Goal: Information Seeking & Learning: Understand process/instructions

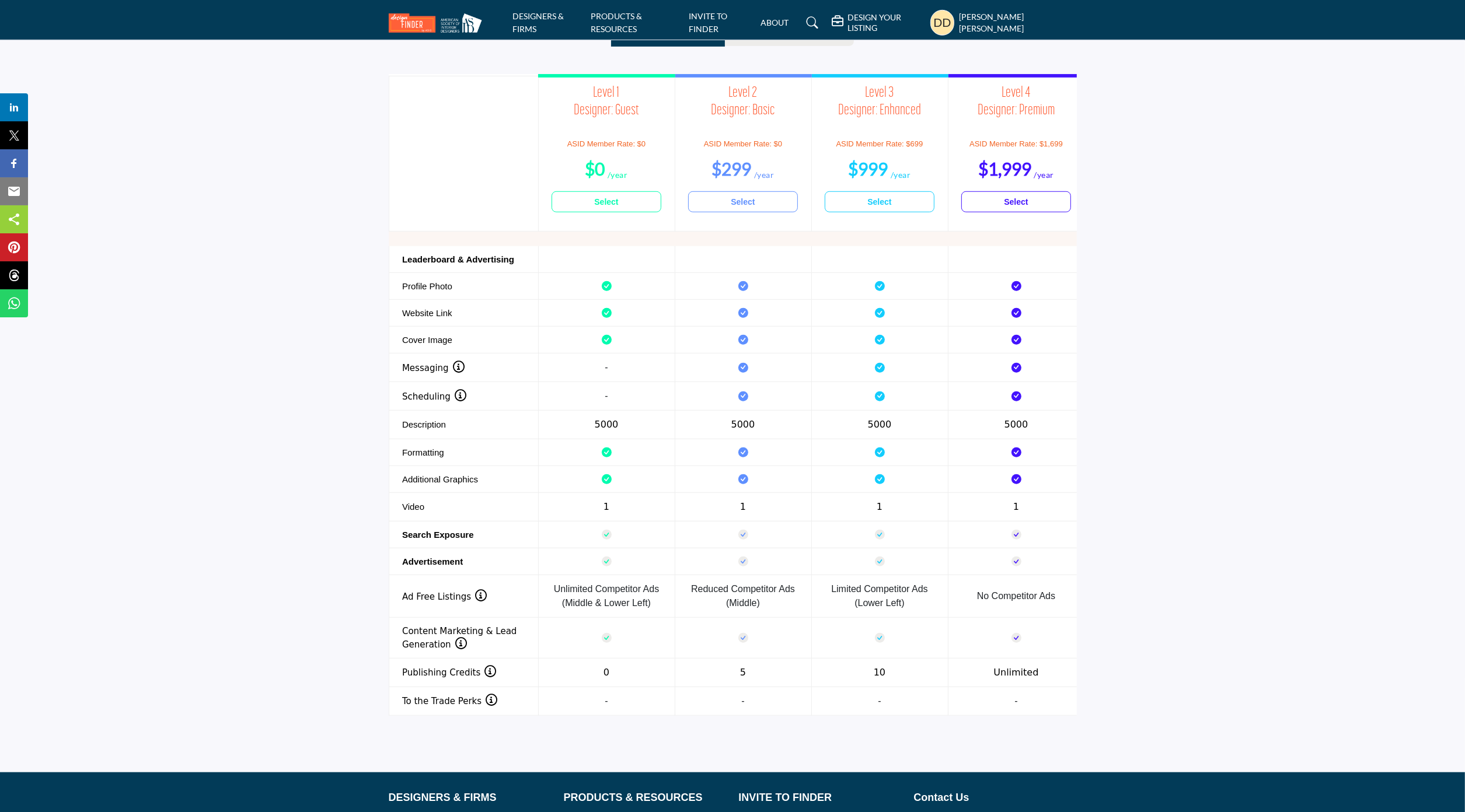
scroll to position [1109, 0]
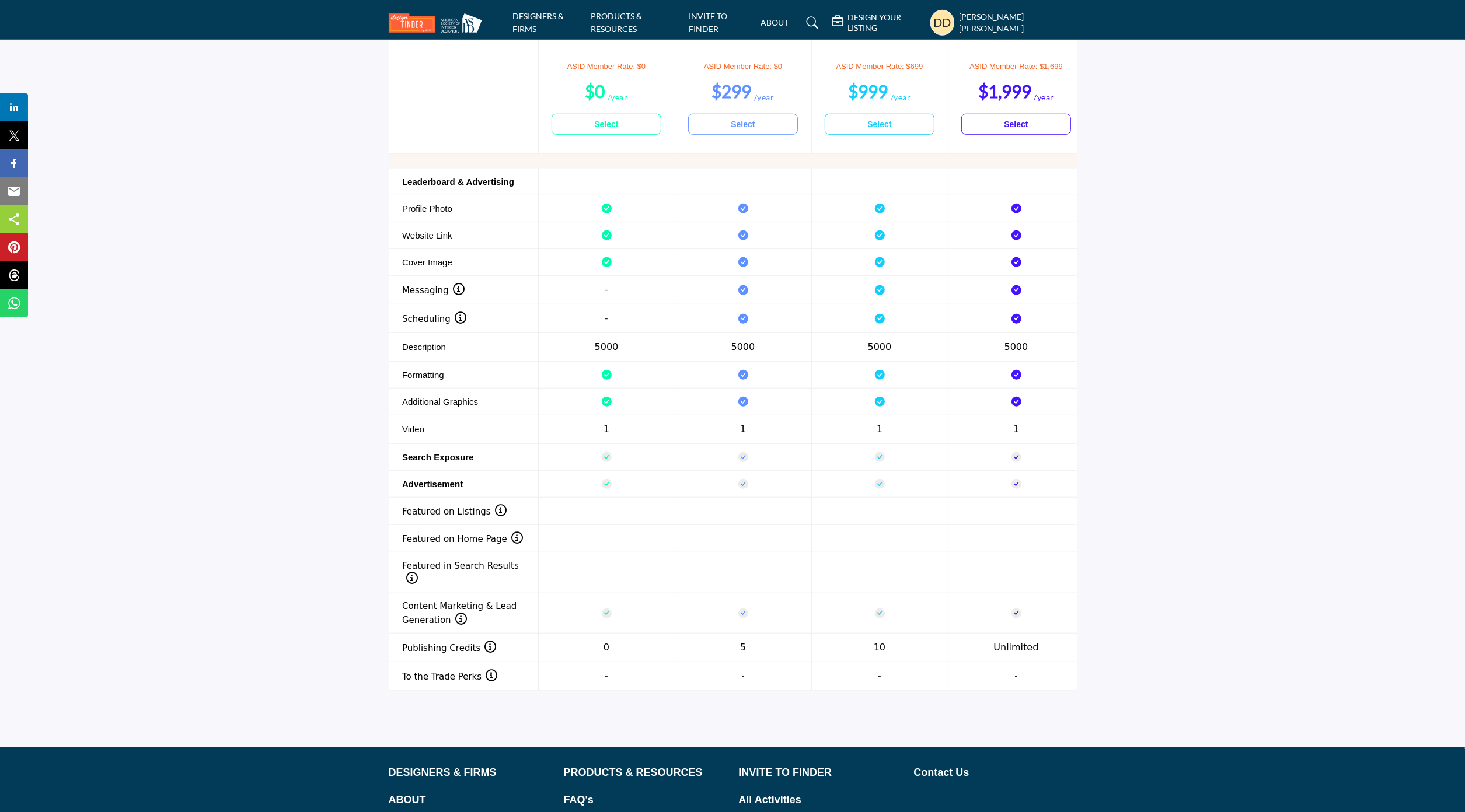
scroll to position [1279, 0]
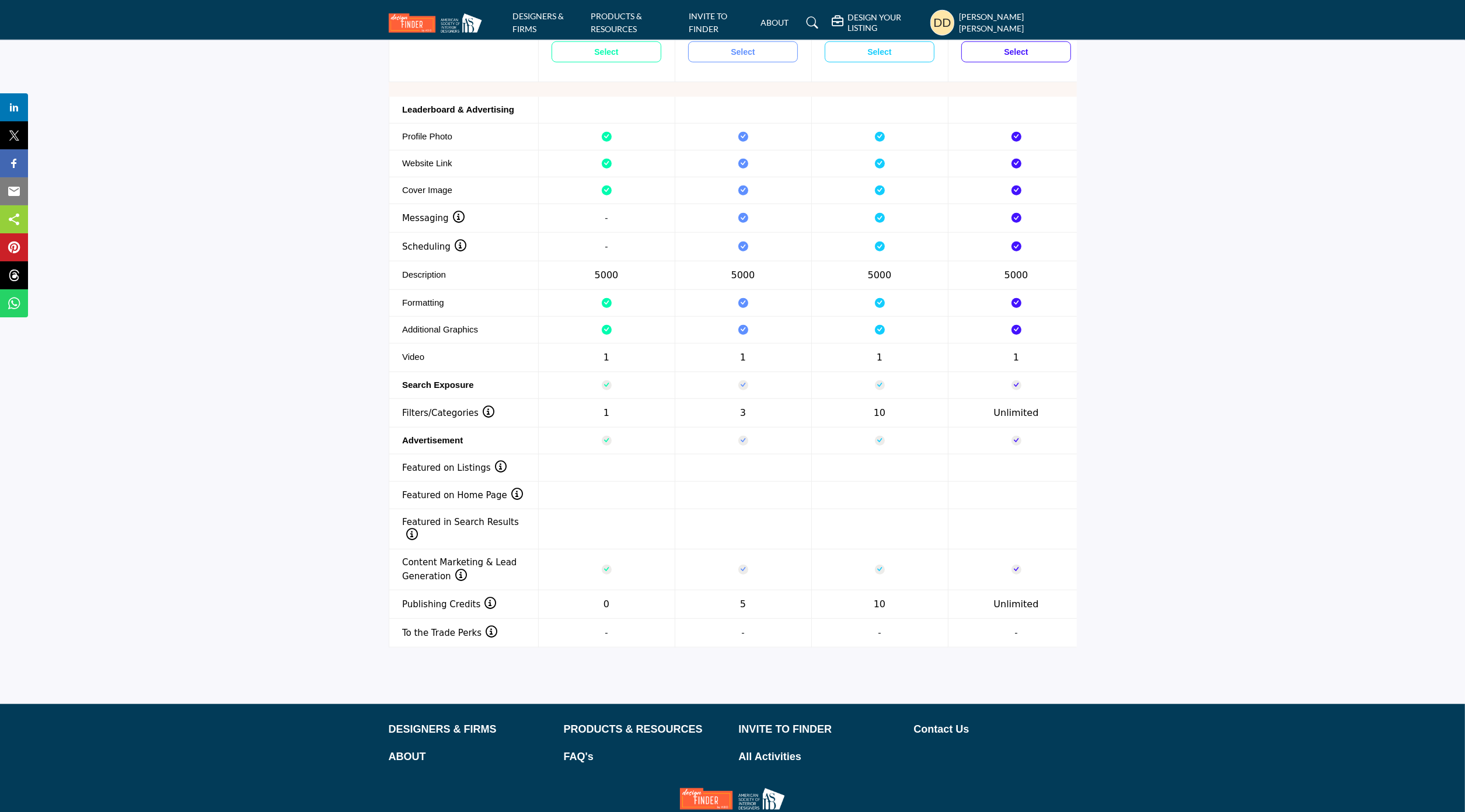
scroll to position [1307, 0]
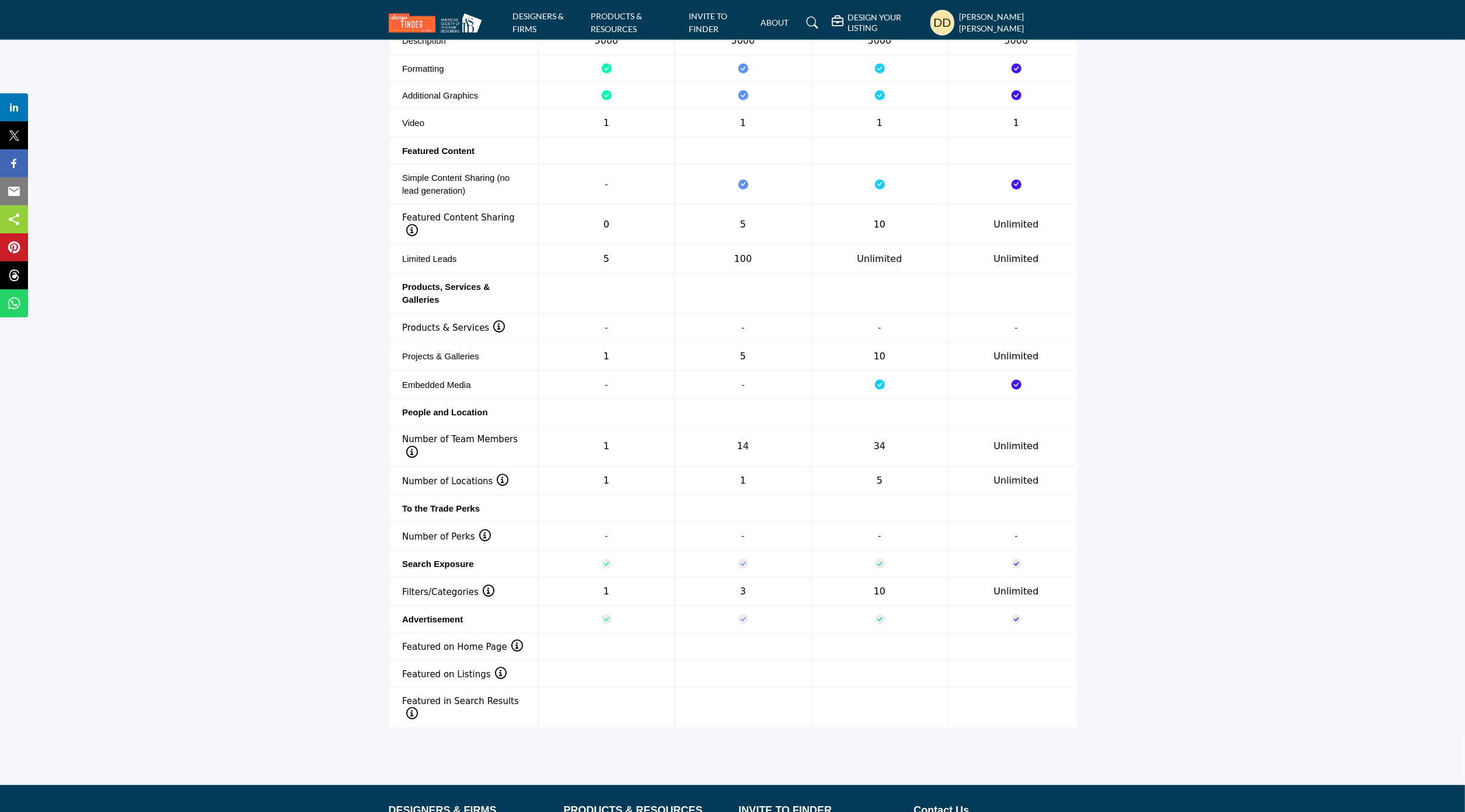
scroll to position [1494, 0]
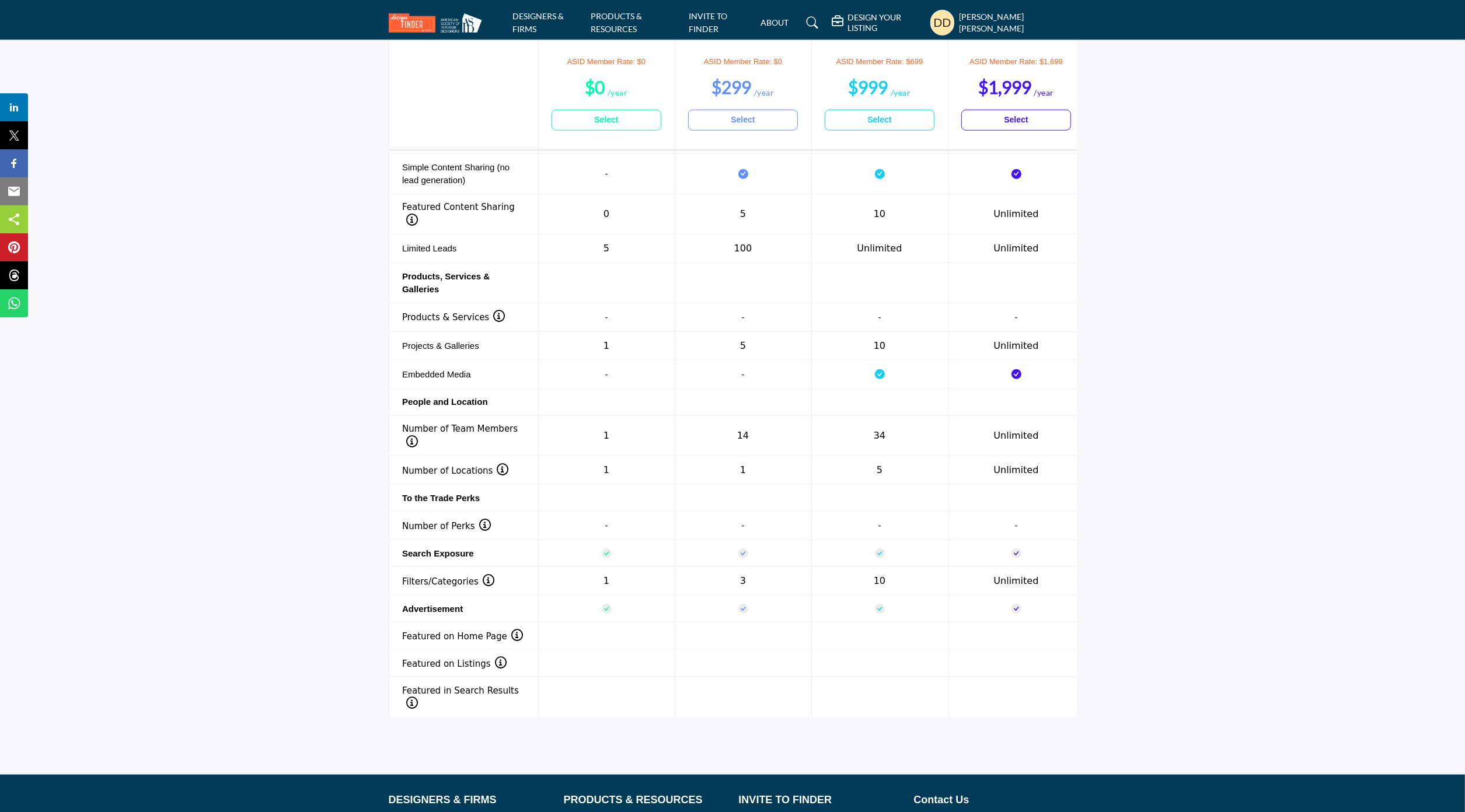
click at [1143, 107] on section "Header 1 Level 1 Designer: Guest ASID Member Rate: $0 $0 Select Level 2 $299" at bounding box center [732, 201] width 1465 height 1098
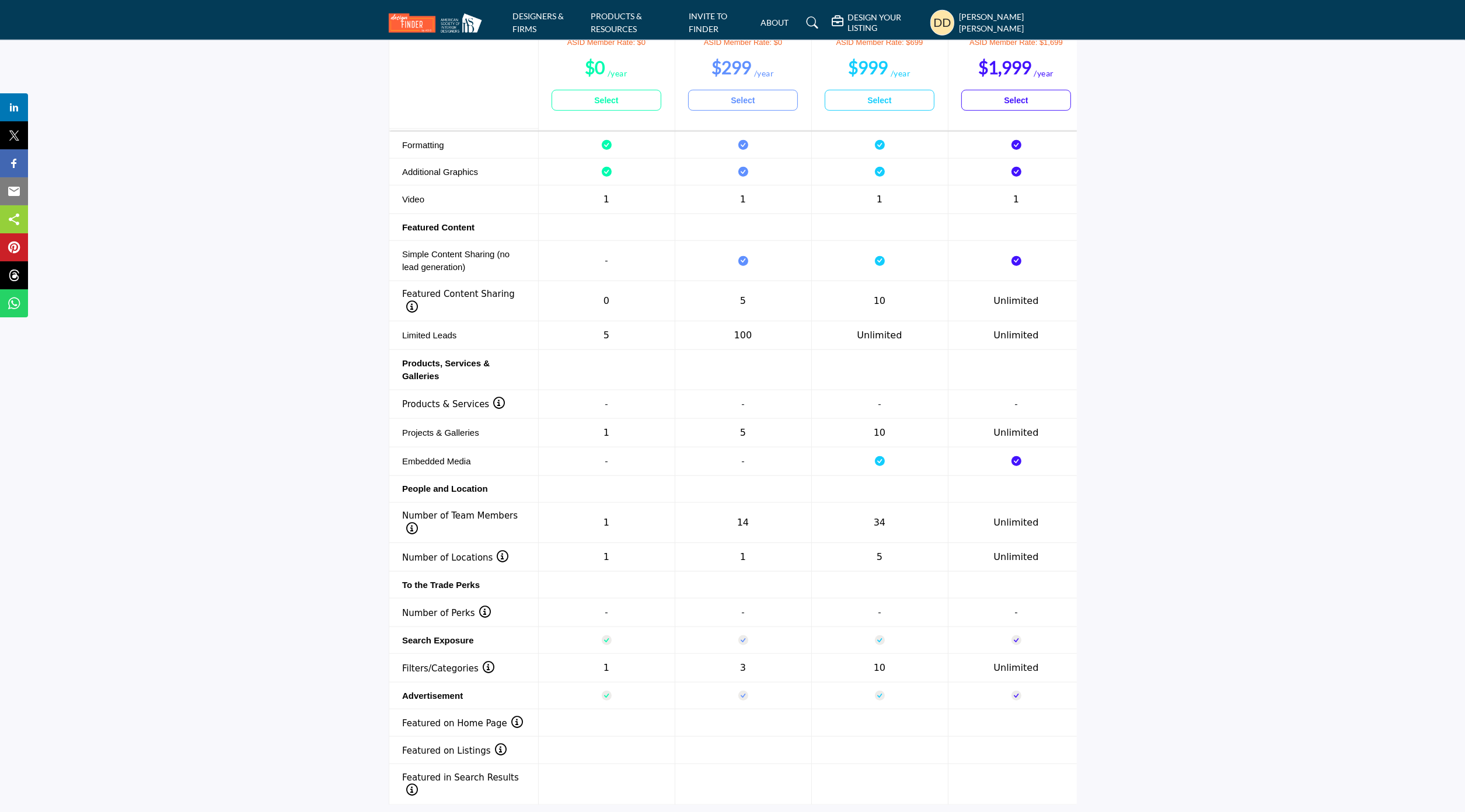
scroll to position [1411, 0]
